Goal: Check status: Check status

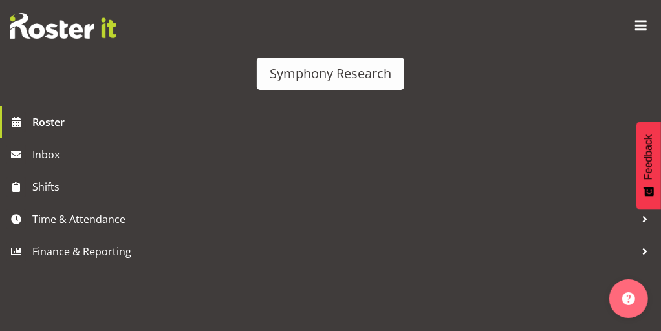
click at [356, 89] on button "Your Shifts" at bounding box center [325, 84] width 61 height 22
click at [544, 186] on span "[DATE], [DATE]" at bounding box center [537, 192] width 59 height 12
click at [550, 206] on td "Timeline Week of August 26, 2025" at bounding box center [540, 225] width 73 height 39
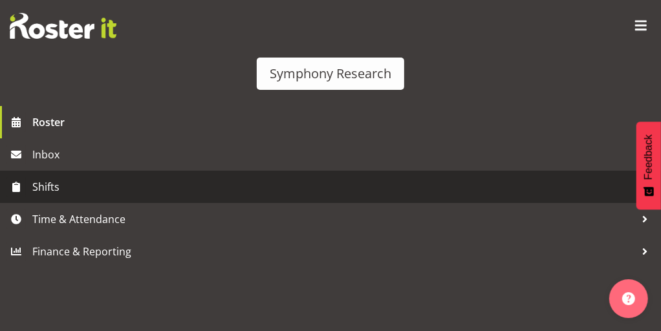
click at [55, 197] on span "Shifts" at bounding box center [333, 186] width 603 height 19
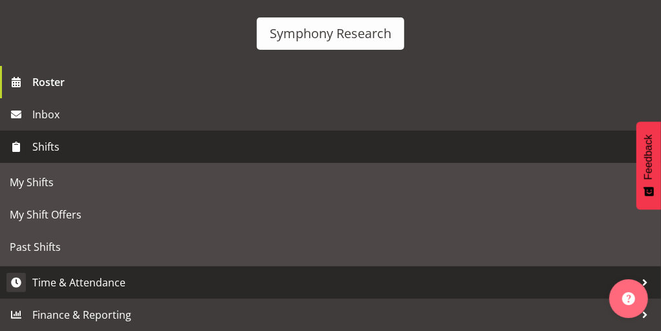
scroll to position [101, 0]
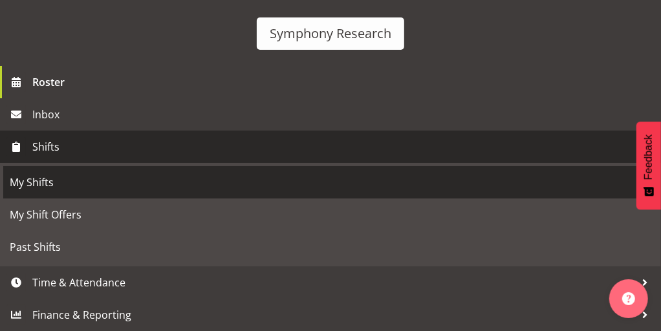
click at [37, 192] on span "My Shifts" at bounding box center [330, 182] width 641 height 19
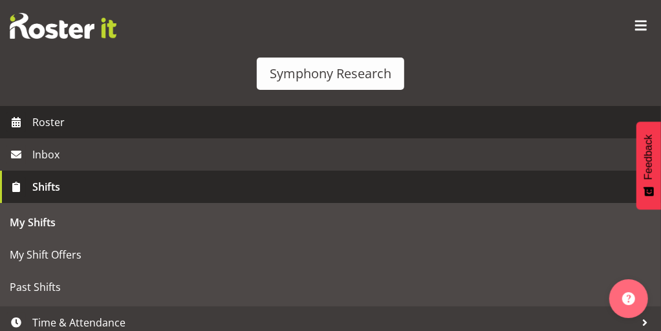
click at [36, 132] on span "Roster" at bounding box center [343, 121] width 622 height 19
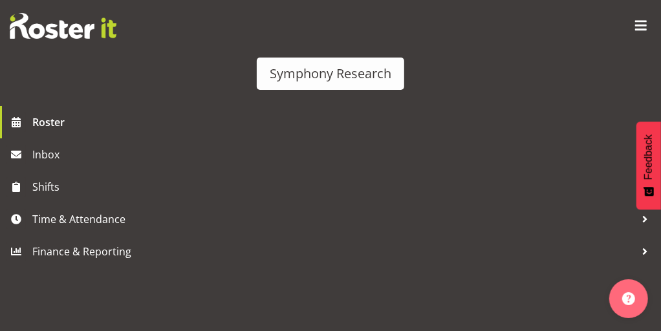
click at [420, 186] on span "[DATE], [DATE]" at bounding box center [390, 192] width 59 height 12
drag, startPoint x: 464, startPoint y: 192, endPoint x: 525, endPoint y: 176, distance: 63.3
click at [525, 183] on tbody "Aug 25, Monday Aug 26, Tuesday Aug 27, Wednesday Aug 28, Thursday Aug 29, Frida…" at bounding box center [330, 214] width 640 height 62
click at [504, 206] on td "Timeline Week of August 26, 2025" at bounding box center [467, 225] width 73 height 39
click at [507, 99] on div "Roster Your Shifts All Locations Clear MM Symphony Select All Deselect All All …" at bounding box center [330, 86] width 641 height 102
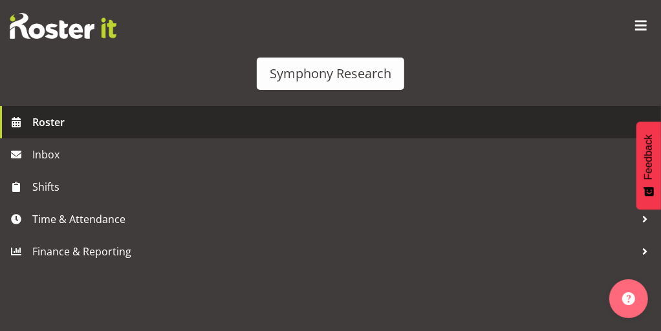
click at [58, 132] on span "Roster" at bounding box center [343, 121] width 622 height 19
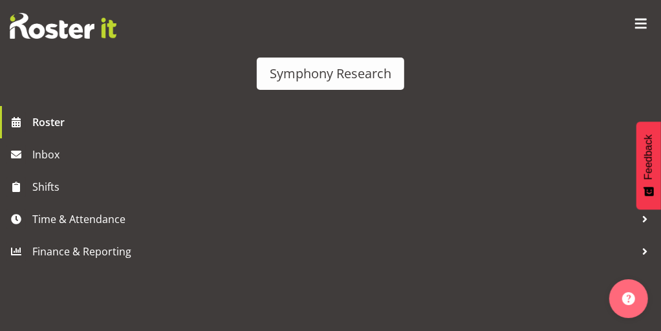
click at [632, 103] on span "button" at bounding box center [626, 111] width 17 height 17
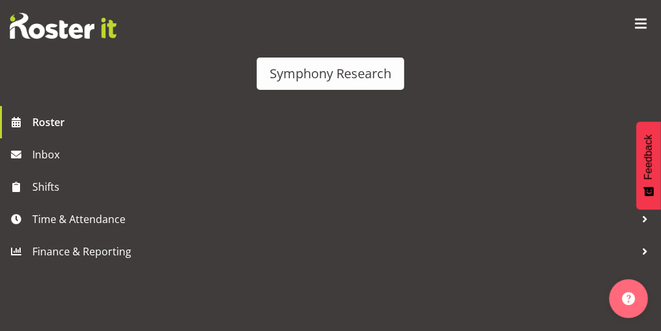
click at [630, 20] on span at bounding box center [630, 17] width 16 height 16
click at [565, 17] on span at bounding box center [563, 16] width 21 height 21
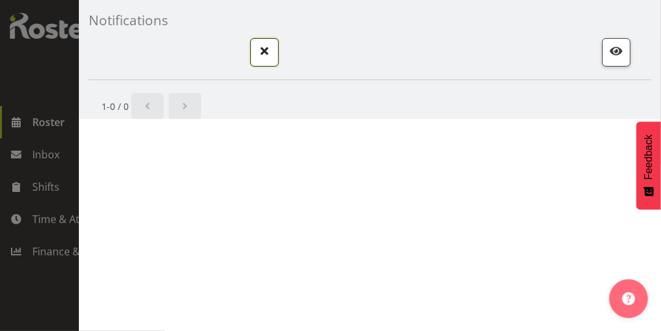
click at [273, 48] on span "button" at bounding box center [264, 51] width 17 height 17
